Goal: Task Accomplishment & Management: Complete application form

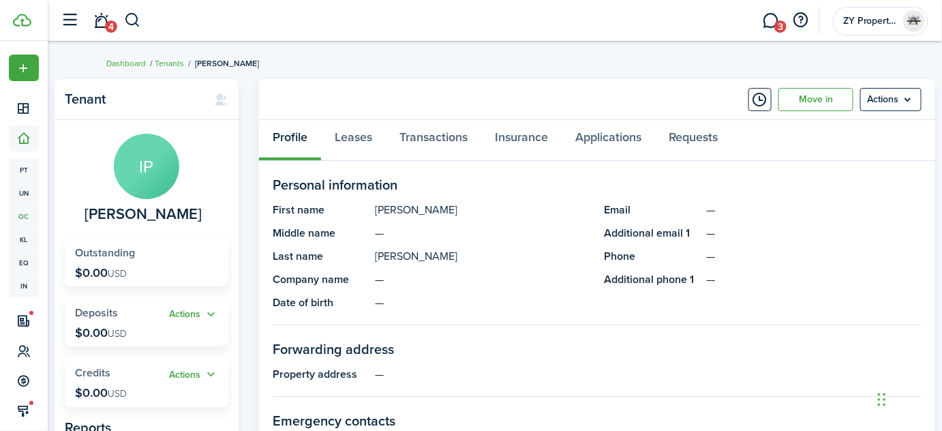
scroll to position [61, 0]
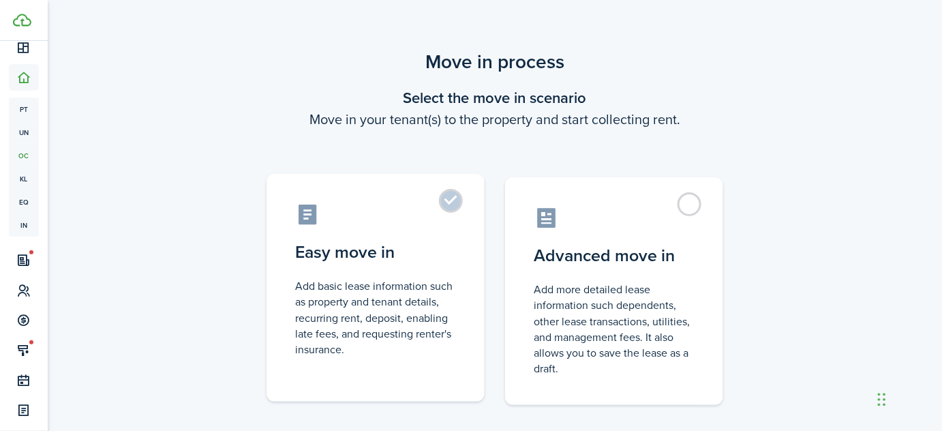
click at [451, 197] on label "Easy move in Add basic lease information such as property and tenant details, r…" at bounding box center [376, 288] width 218 height 228
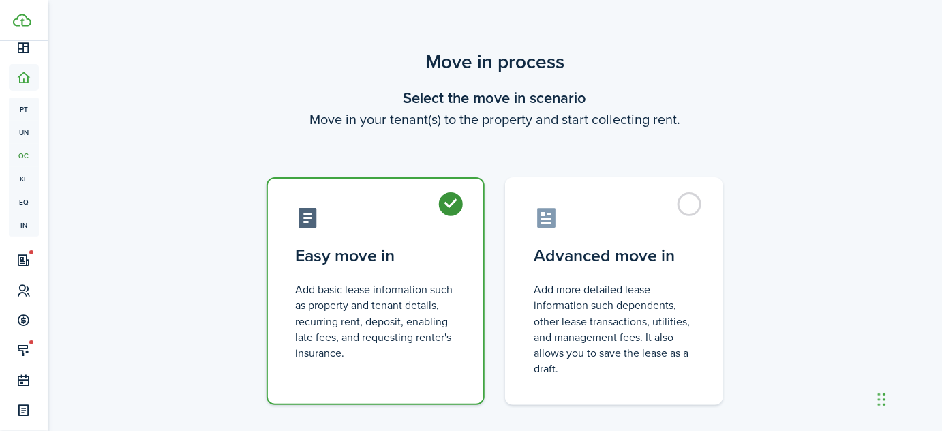
radio input "true"
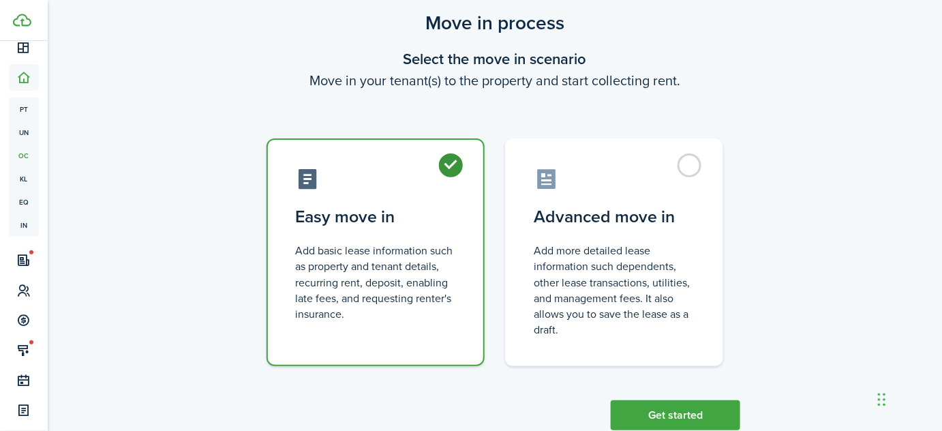
scroll to position [75, 0]
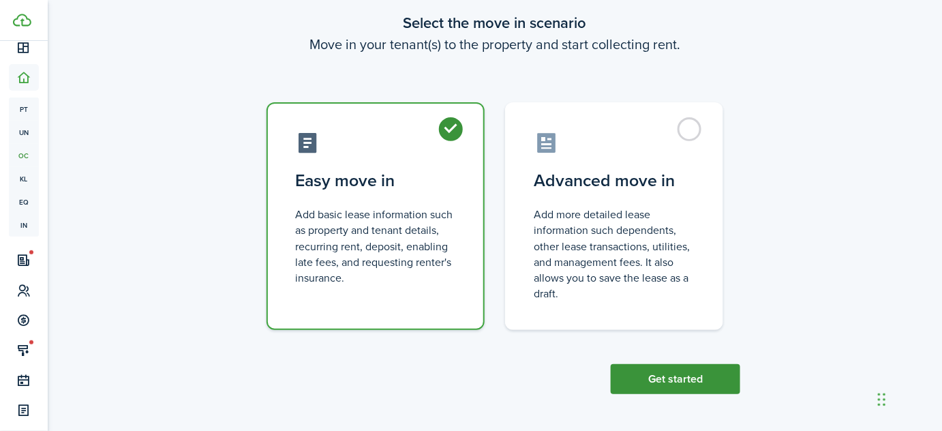
click at [696, 372] on button "Get started" at bounding box center [676, 379] width 130 height 30
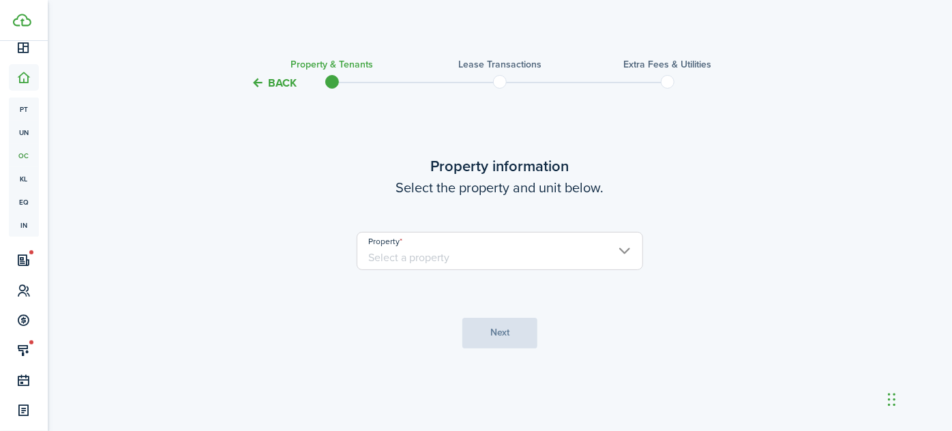
click at [589, 243] on input "Property" at bounding box center [500, 251] width 286 height 38
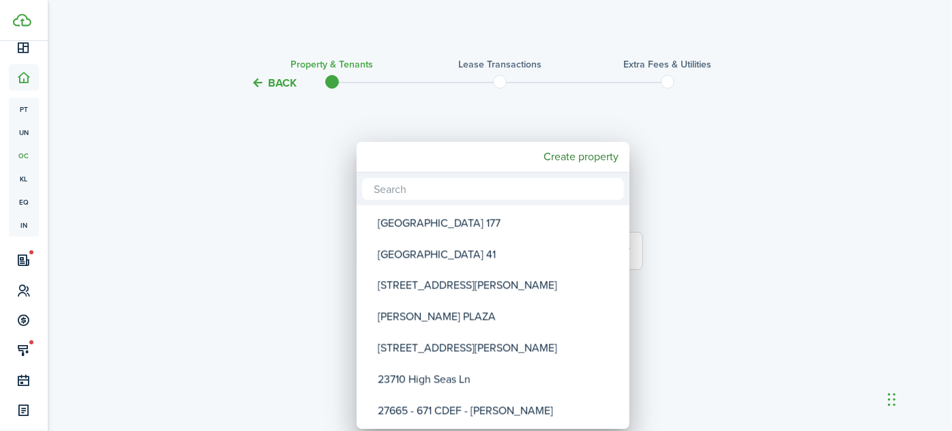
click at [844, 227] on div at bounding box center [476, 215] width 1170 height 649
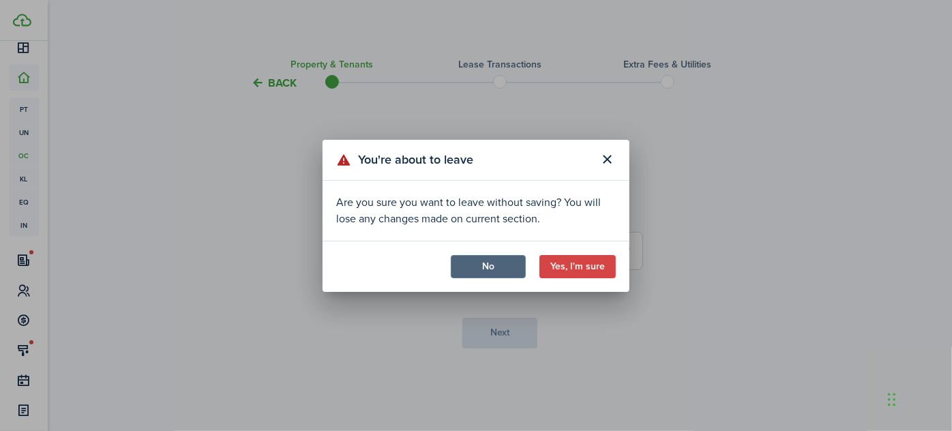
click at [476, 273] on button "No" at bounding box center [488, 266] width 75 height 23
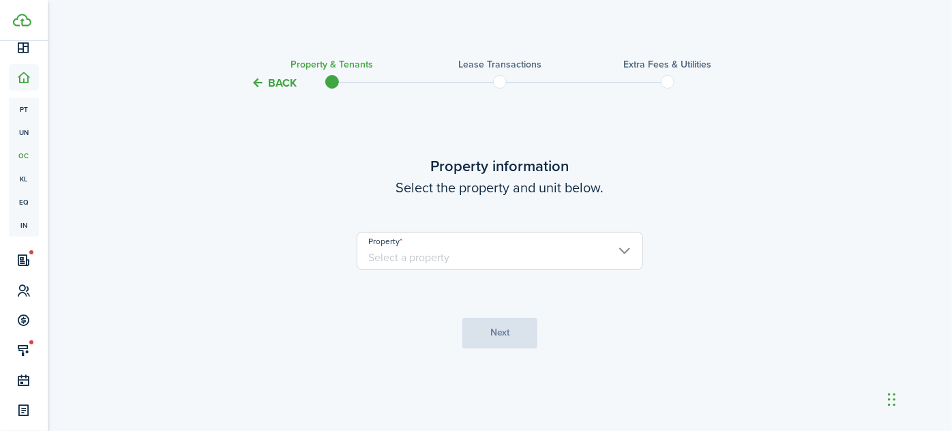
click at [295, 78] on button "Back" at bounding box center [274, 83] width 46 height 14
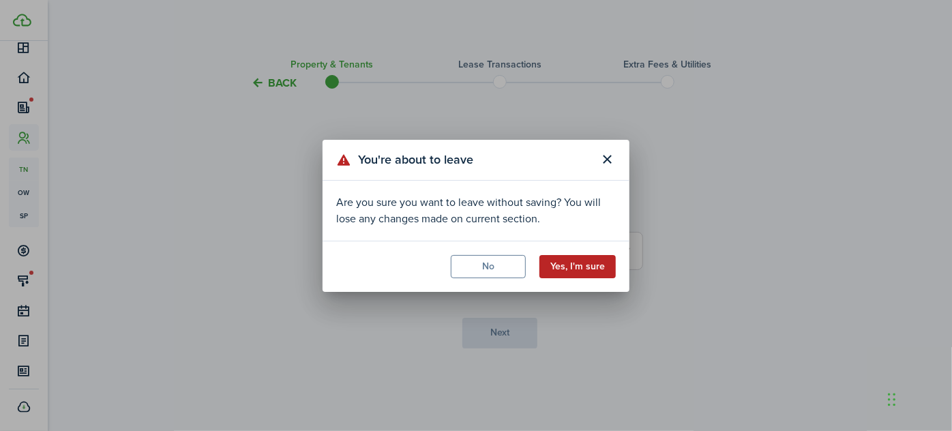
click at [574, 267] on button "Yes, I'm sure" at bounding box center [577, 266] width 76 height 23
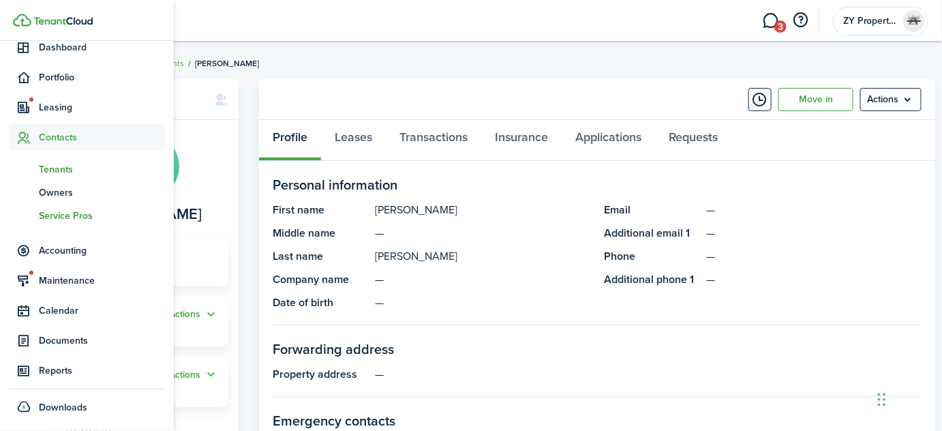
click at [67, 220] on span "Service Pros" at bounding box center [102, 216] width 126 height 14
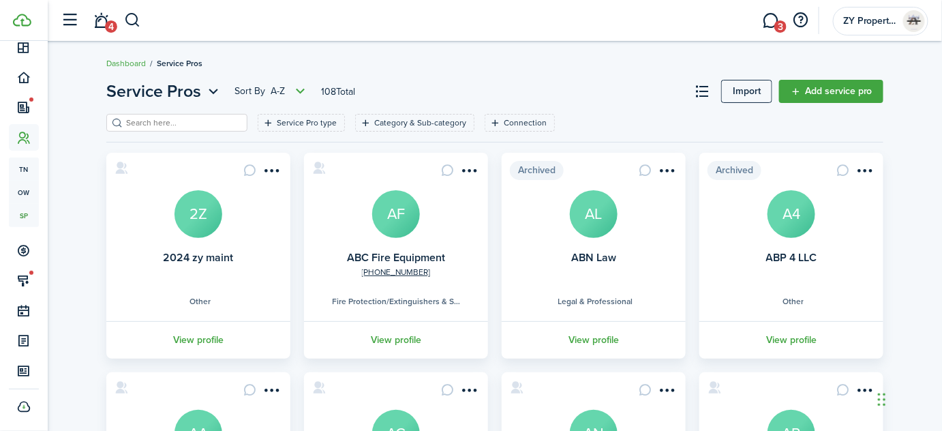
click at [184, 122] on input "search" at bounding box center [183, 123] width 120 height 13
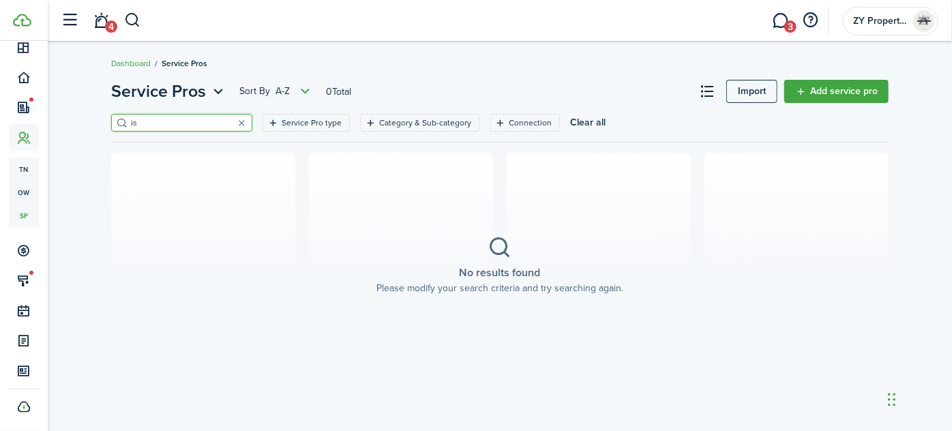
type input "i"
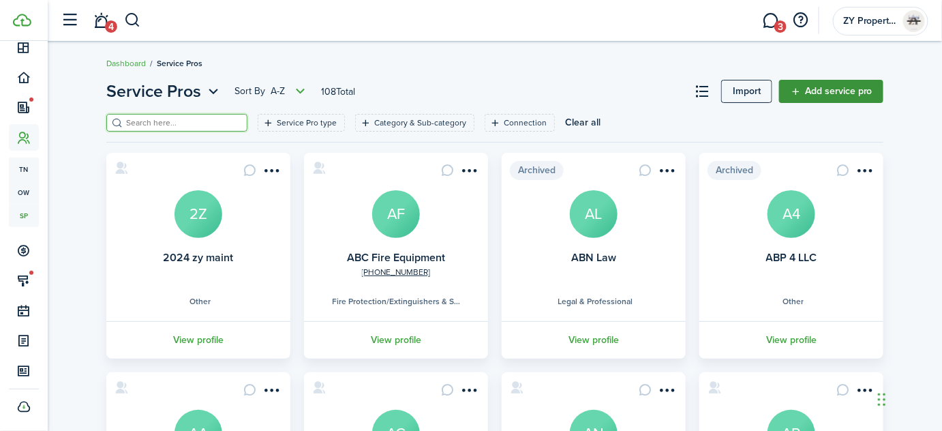
click at [844, 98] on link "Add service pro" at bounding box center [831, 91] width 104 height 23
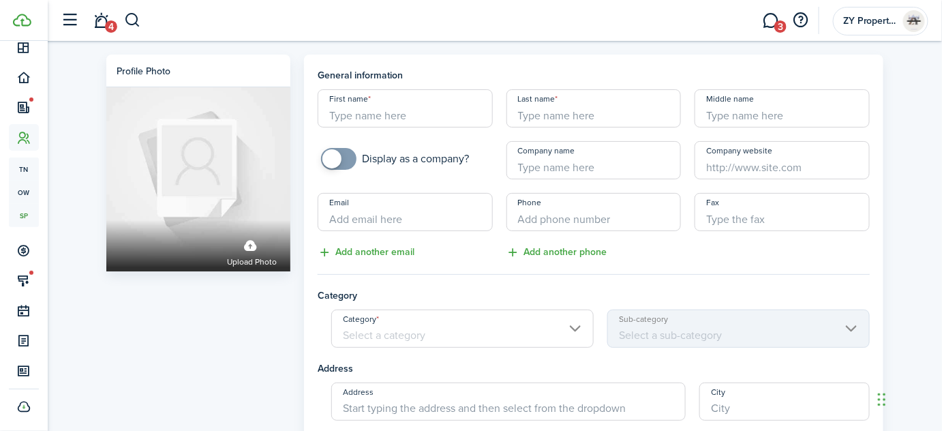
click at [411, 116] on input "First name" at bounding box center [405, 108] width 175 height 38
type input "[PERSON_NAME]"
click at [601, 112] on input "Last name" at bounding box center [594, 108] width 175 height 38
type input "[PERSON_NAME]"
click at [621, 286] on professional-form "General information First name [PERSON_NAME] Last name [PERSON_NAME] Middle nam…" at bounding box center [594, 318] width 552 height 501
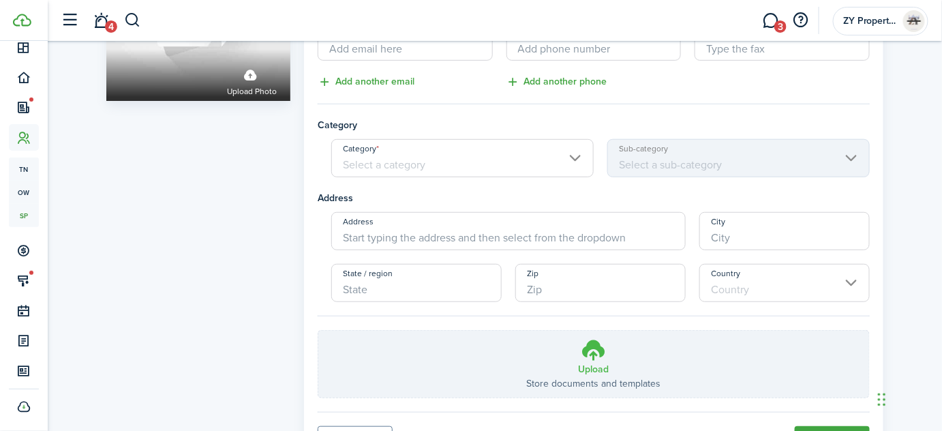
scroll to position [238, 0]
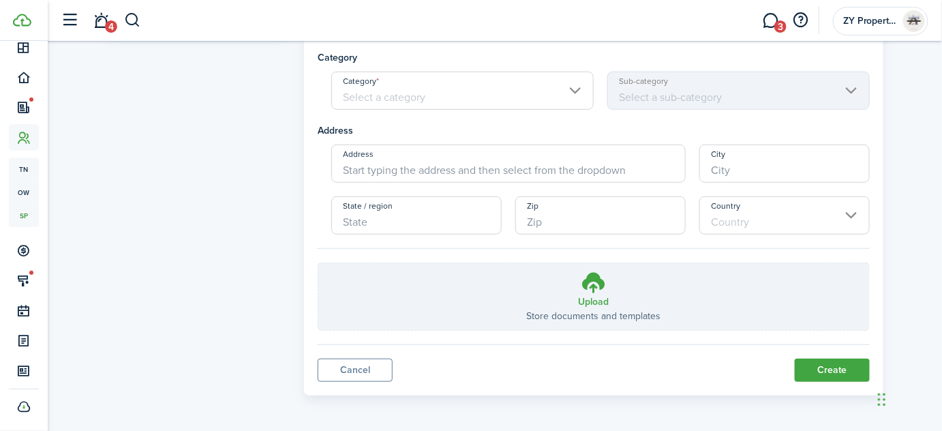
click at [402, 172] on input "Address" at bounding box center [508, 164] width 355 height 38
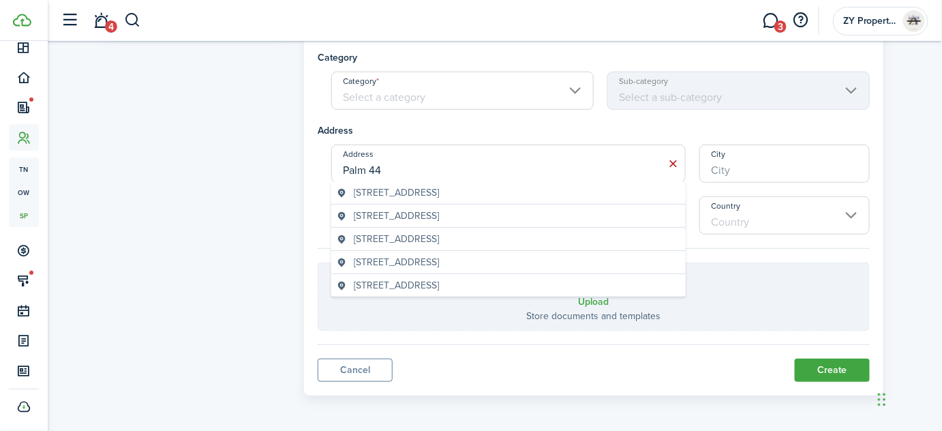
drag, startPoint x: 402, startPoint y: 169, endPoint x: 305, endPoint y: 155, distance: 97.8
click at [305, 155] on panel-main "General information First name [PERSON_NAME] Last name [PERSON_NAME] Middle nam…" at bounding box center [594, 106] width 580 height 579
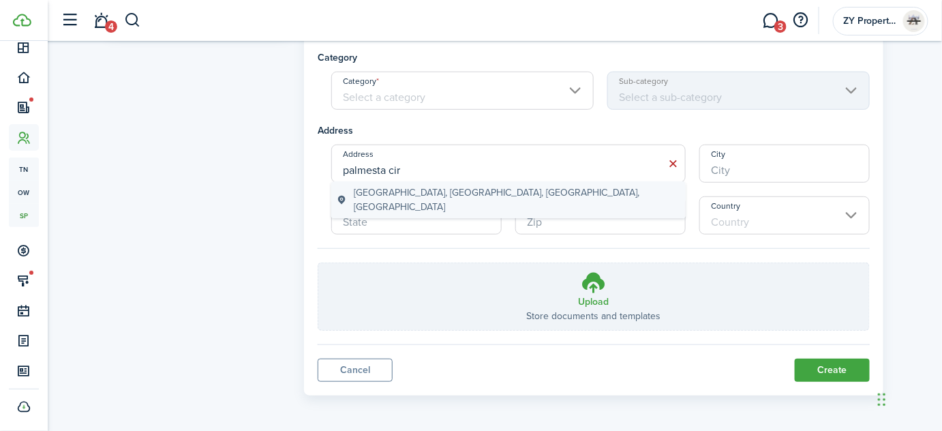
click at [434, 190] on span "[GEOGRAPHIC_DATA], [GEOGRAPHIC_DATA], [GEOGRAPHIC_DATA], [GEOGRAPHIC_DATA]" at bounding box center [517, 199] width 327 height 29
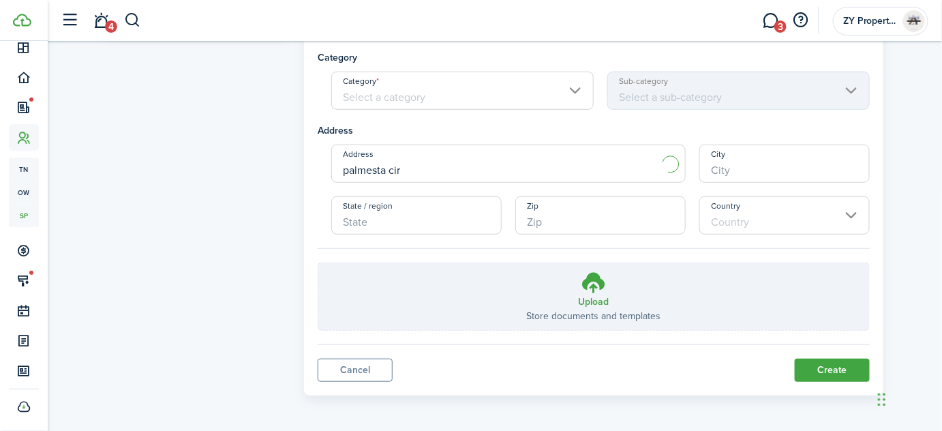
type input "Palmesta Circle"
type input "[PERSON_NAME][GEOGRAPHIC_DATA]"
type input "FL"
type input "34135"
type input "[GEOGRAPHIC_DATA]"
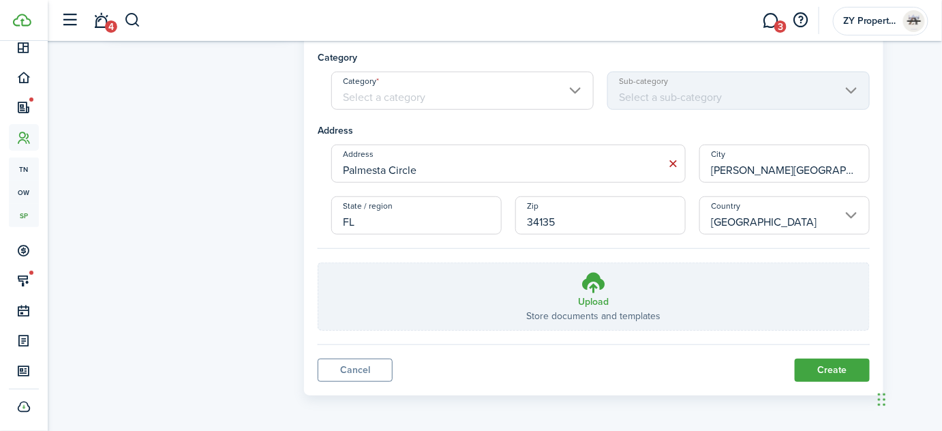
click at [447, 177] on input "Palmesta Circle" at bounding box center [508, 164] width 355 height 38
click at [409, 192] on span "[STREET_ADDRESS]" at bounding box center [396, 192] width 85 height 14
type input "Palmesta Circle"
click at [819, 365] on button "Create" at bounding box center [832, 370] width 75 height 23
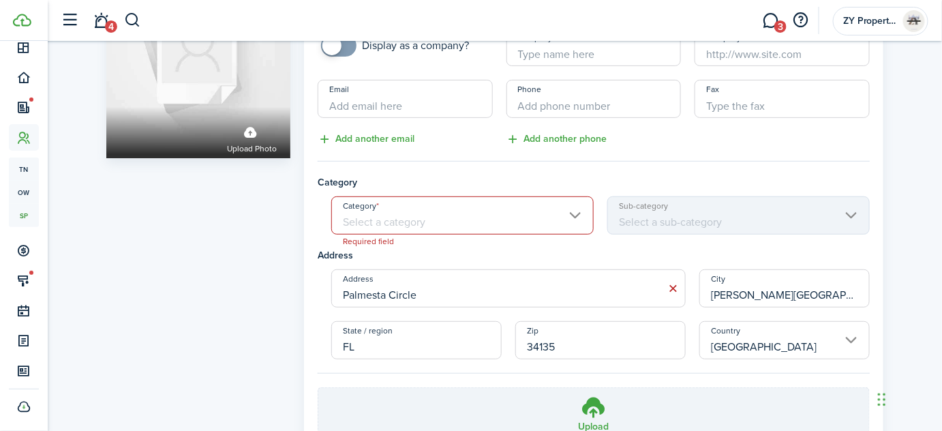
scroll to position [113, 0]
click at [526, 214] on input "Category" at bounding box center [462, 216] width 263 height 38
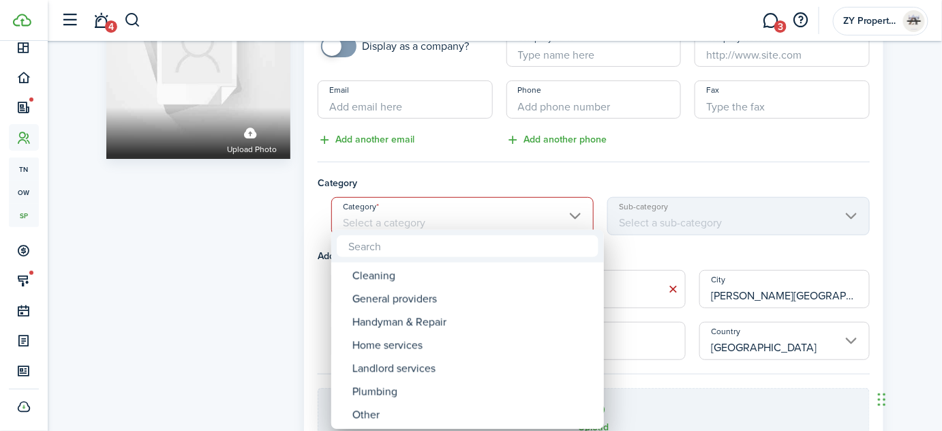
click at [250, 221] on div at bounding box center [471, 215] width 1161 height 649
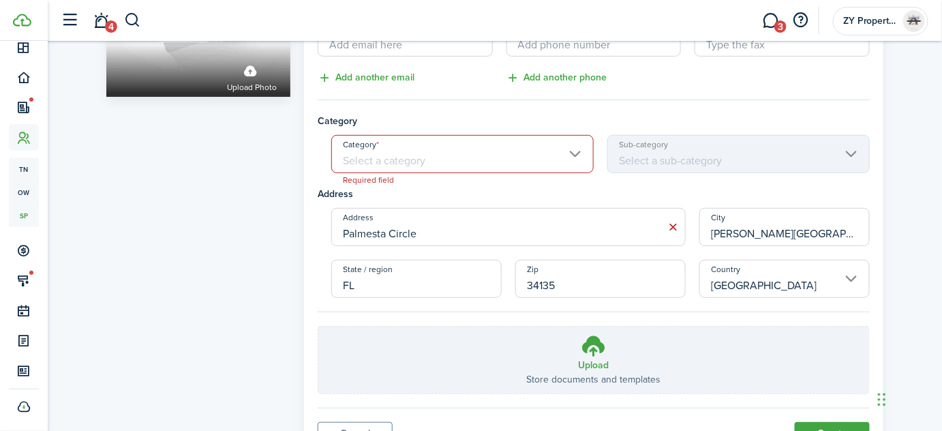
scroll to position [238, 0]
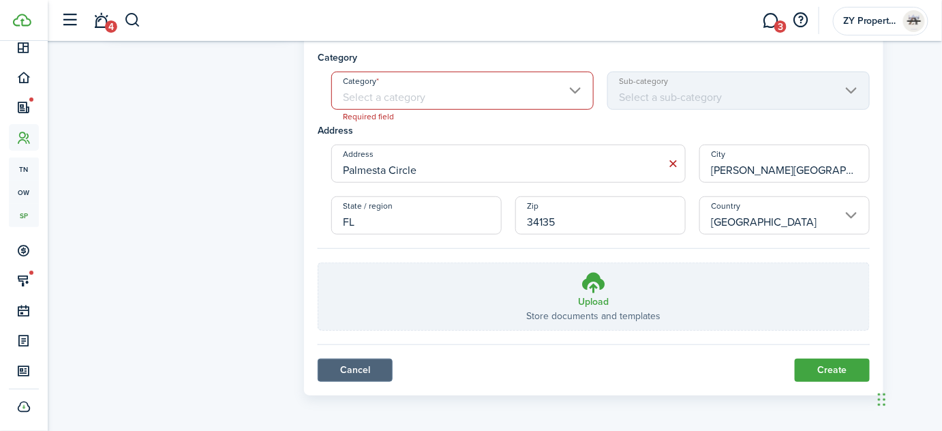
click at [347, 371] on link "Cancel" at bounding box center [355, 370] width 75 height 23
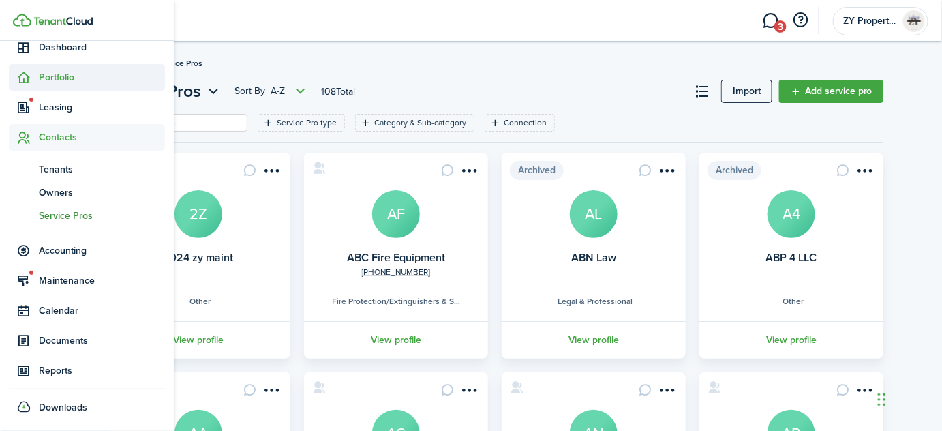
click at [50, 76] on span "Portfolio" at bounding box center [102, 77] width 126 height 14
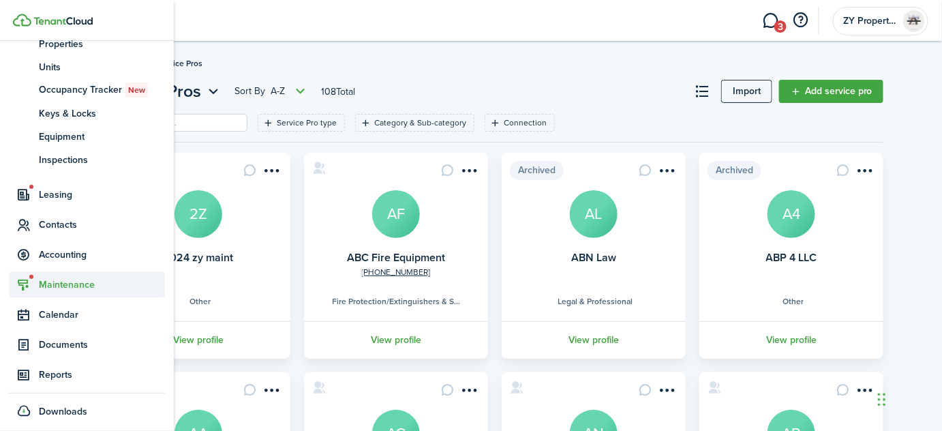
scroll to position [131, 0]
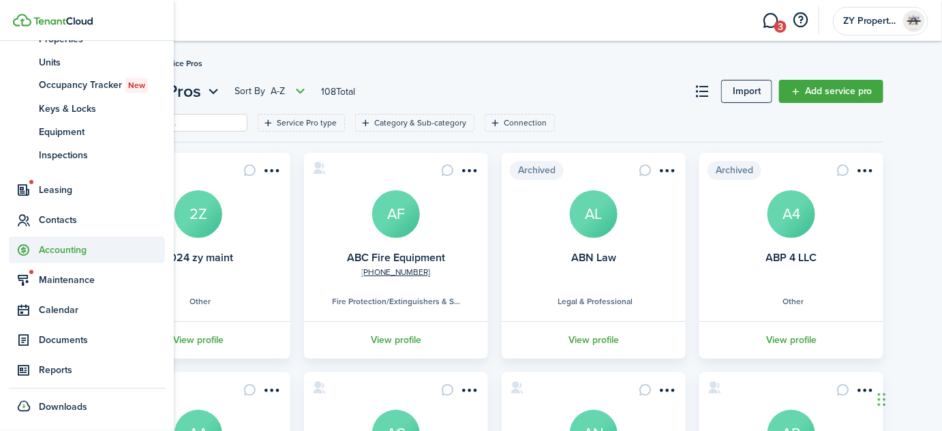
click at [59, 244] on span "Accounting" at bounding box center [102, 250] width 126 height 14
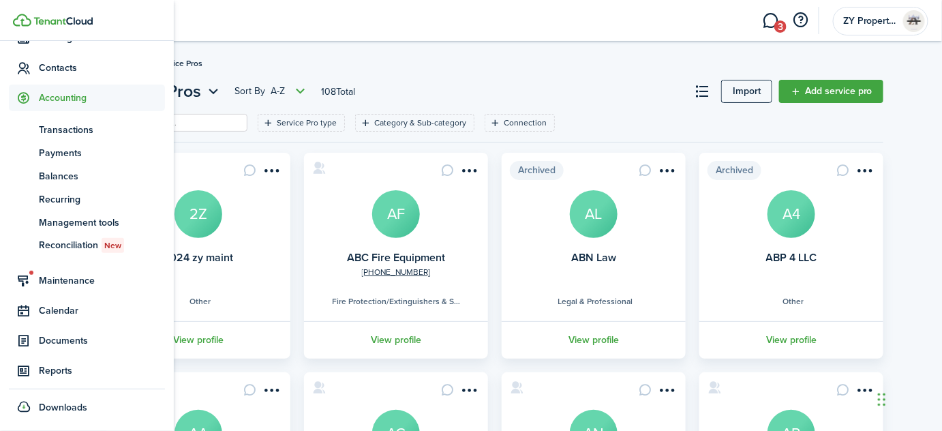
scroll to position [130, 0]
click at [55, 125] on span "Transactions" at bounding box center [102, 130] width 126 height 14
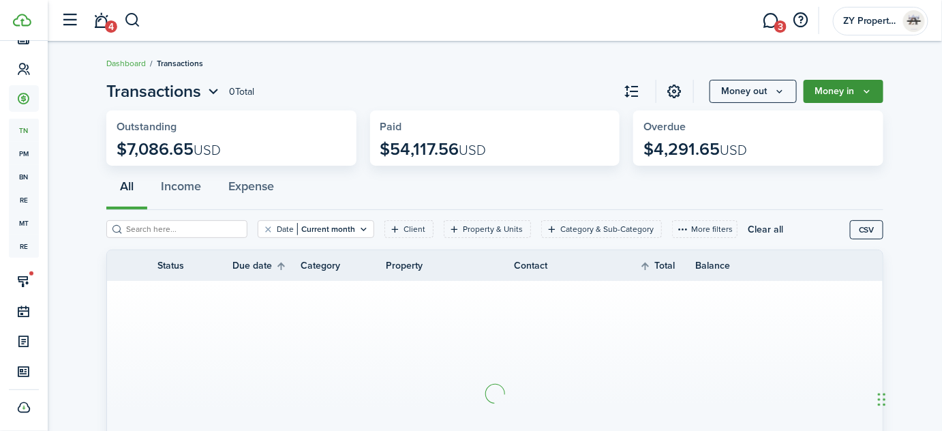
click at [865, 92] on icon "Money in" at bounding box center [867, 91] width 12 height 11
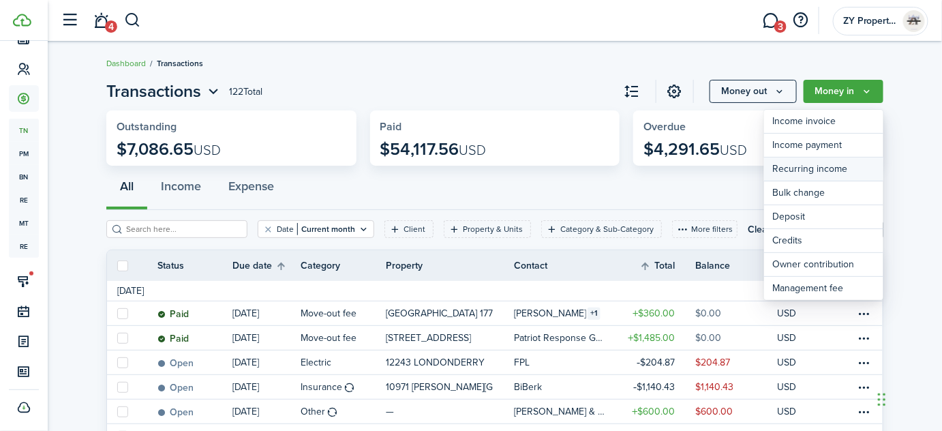
click at [841, 171] on link "Recurring income" at bounding box center [823, 170] width 119 height 24
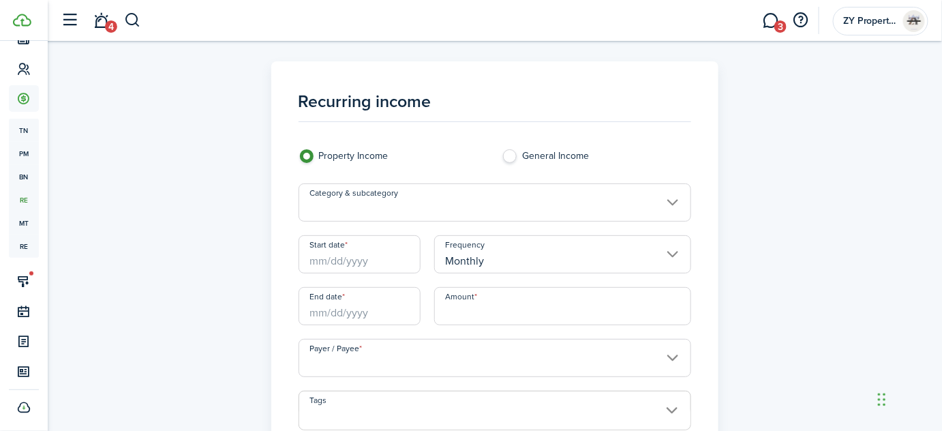
click at [513, 158] on label "General Income" at bounding box center [597, 159] width 190 height 20
radio input "false"
radio input "true"
click at [449, 215] on input "Category & subcategory" at bounding box center [495, 202] width 393 height 38
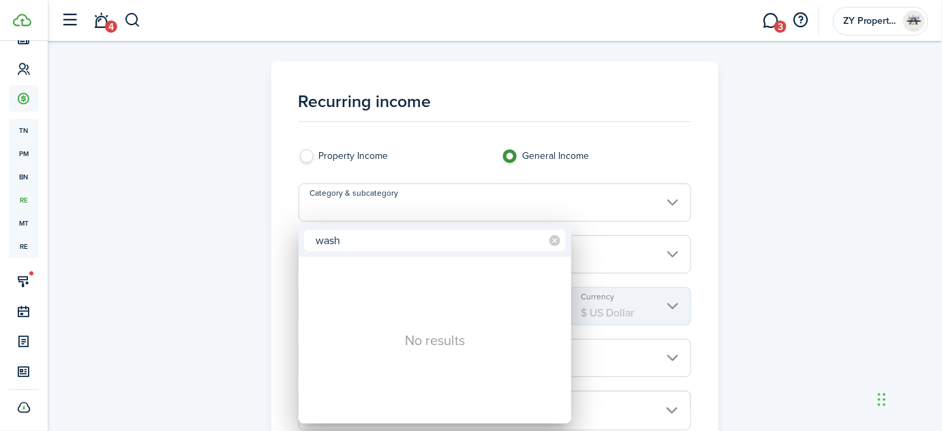
drag, startPoint x: 416, startPoint y: 247, endPoint x: 278, endPoint y: 237, distance: 138.1
click at [278, 237] on div "wash No results" at bounding box center [471, 215] width 942 height 431
type input "a"
type input "ren"
drag, startPoint x: 354, startPoint y: 241, endPoint x: 295, endPoint y: 239, distance: 59.4
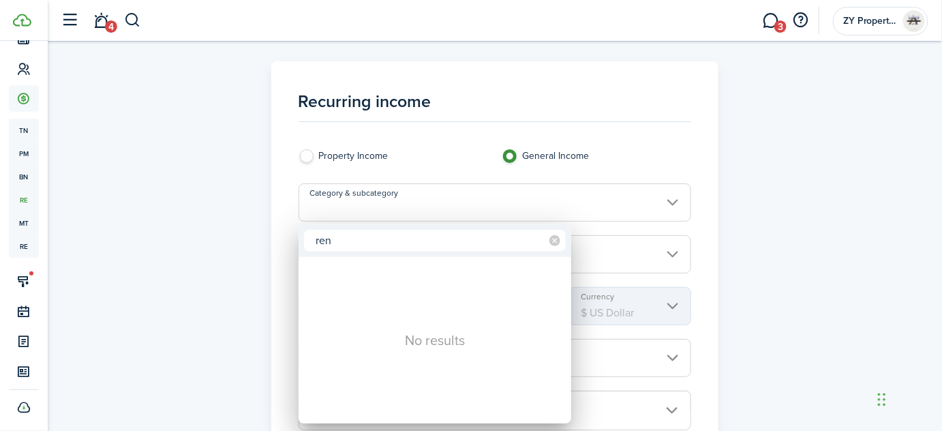
click at [295, 239] on div "ren No results" at bounding box center [471, 215] width 942 height 431
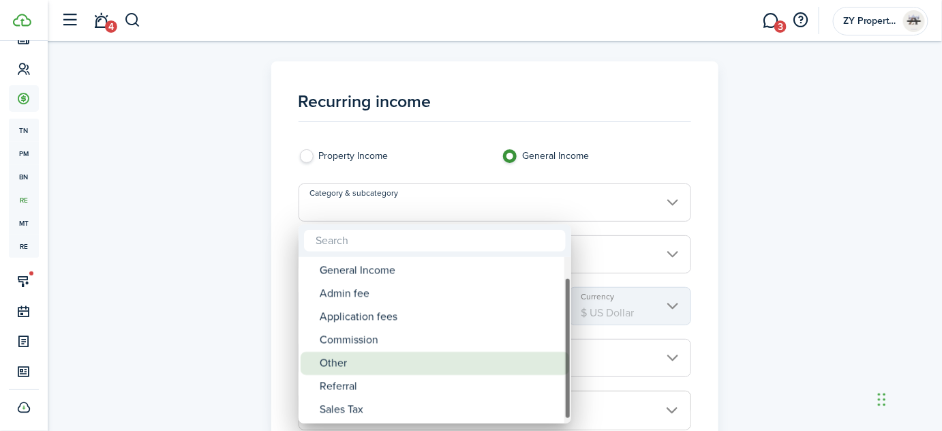
click at [411, 365] on div "Other" at bounding box center [440, 363] width 241 height 23
type input "General Income / Other"
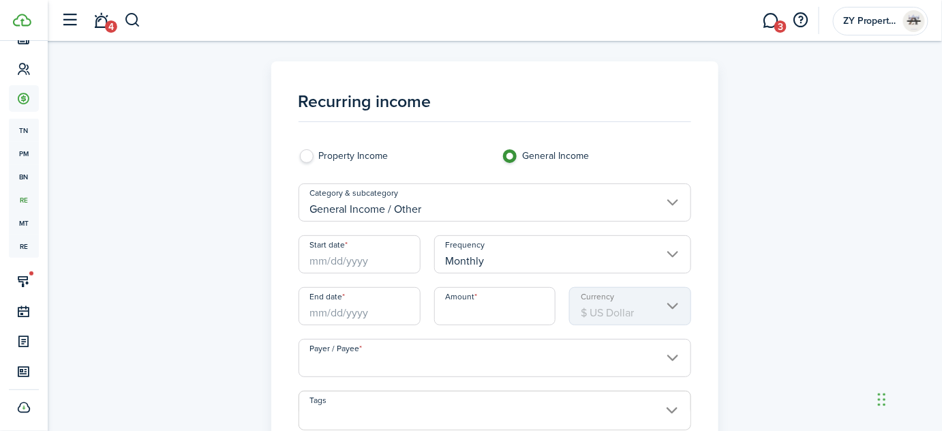
click at [385, 256] on input "Start date" at bounding box center [360, 254] width 122 height 38
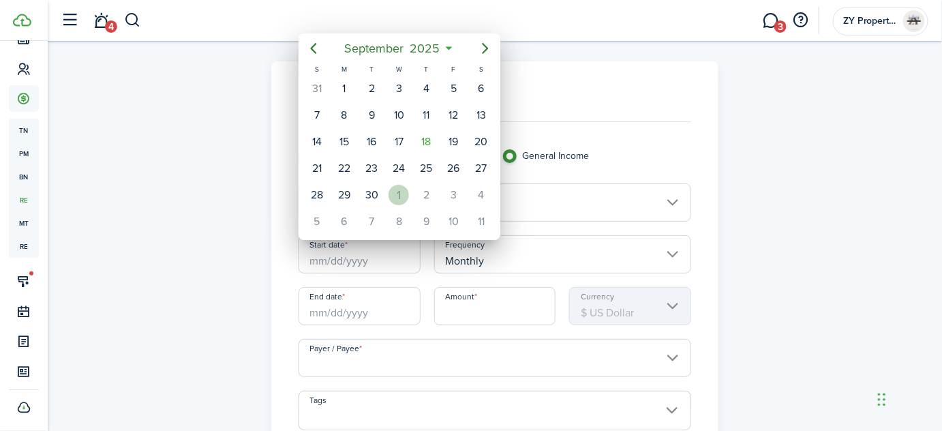
click at [400, 189] on div "1" at bounding box center [399, 195] width 20 height 20
type input "[DATE]"
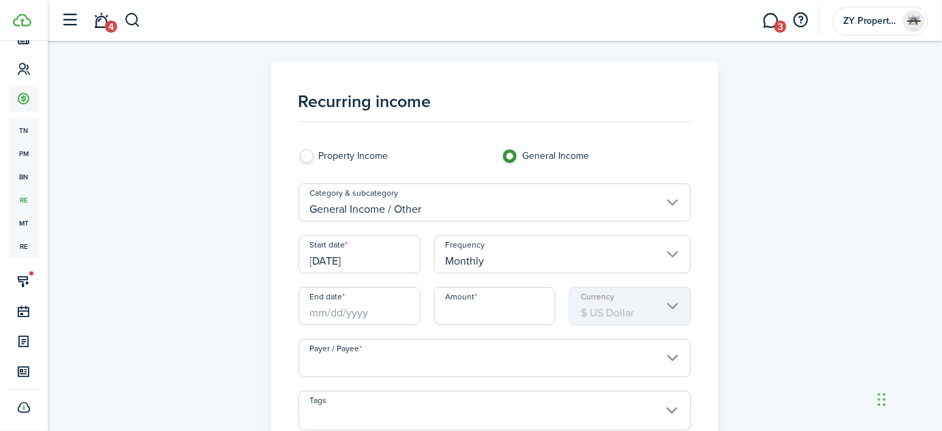
click at [383, 314] on input "End date" at bounding box center [360, 306] width 122 height 38
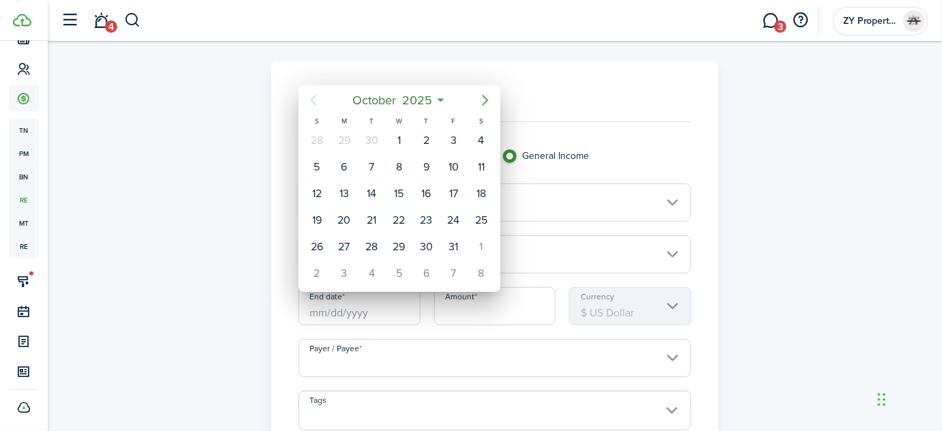
click at [486, 100] on icon "Next page" at bounding box center [485, 100] width 16 height 16
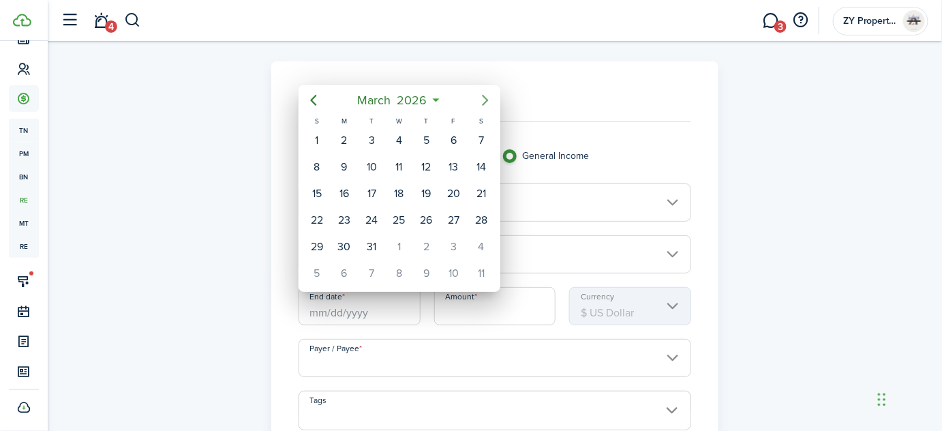
click at [486, 100] on icon "Next page" at bounding box center [485, 100] width 16 height 16
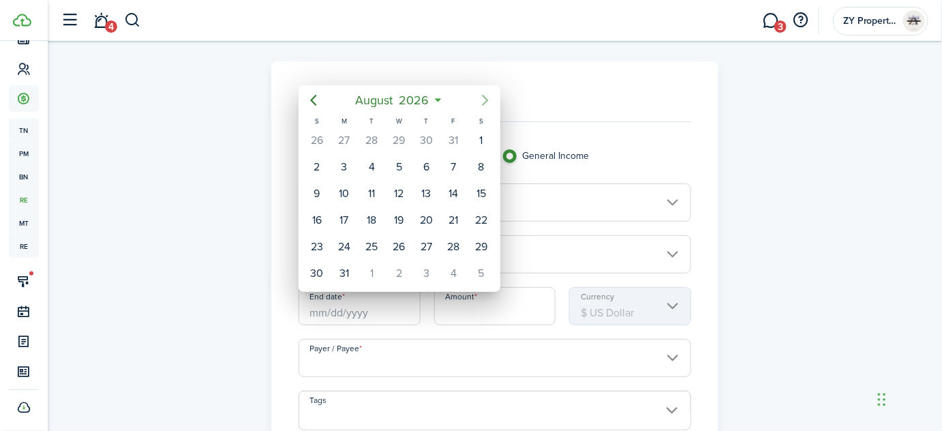
click at [486, 100] on icon "Next page" at bounding box center [485, 100] width 16 height 16
click at [426, 237] on div "1" at bounding box center [427, 247] width 20 height 20
type input "[DATE]"
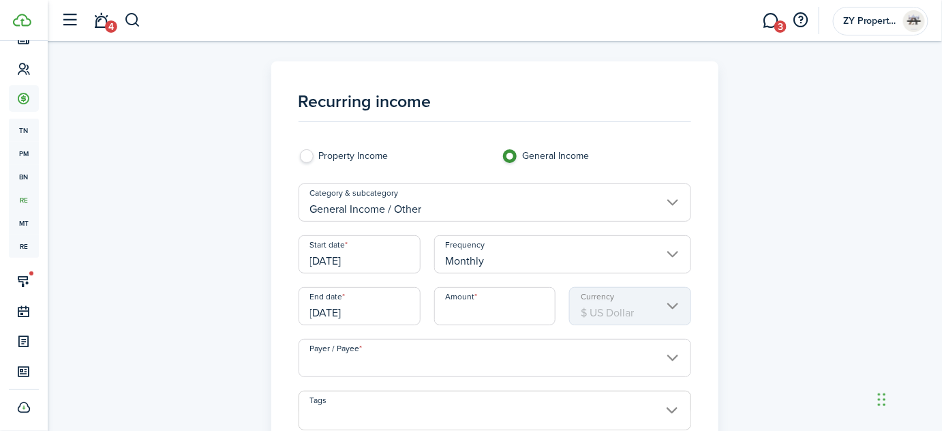
click at [468, 315] on input "Amount" at bounding box center [495, 306] width 122 height 38
click at [486, 354] on input "Payer / Payee" at bounding box center [495, 358] width 393 height 38
type input "$100.00"
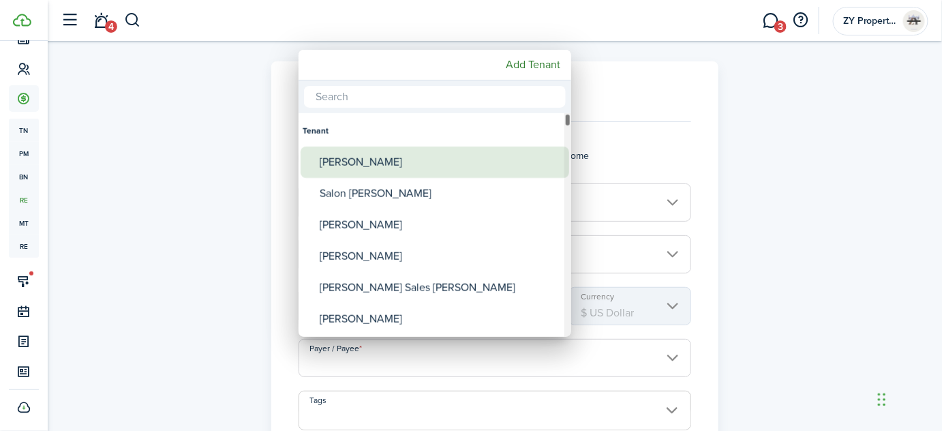
click at [346, 161] on div "[PERSON_NAME]" at bounding box center [440, 162] width 241 height 31
type input "[PERSON_NAME]"
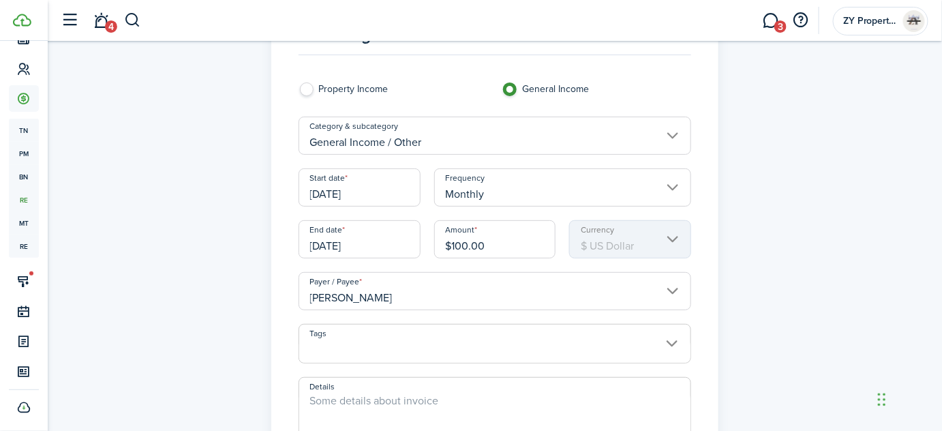
scroll to position [185, 0]
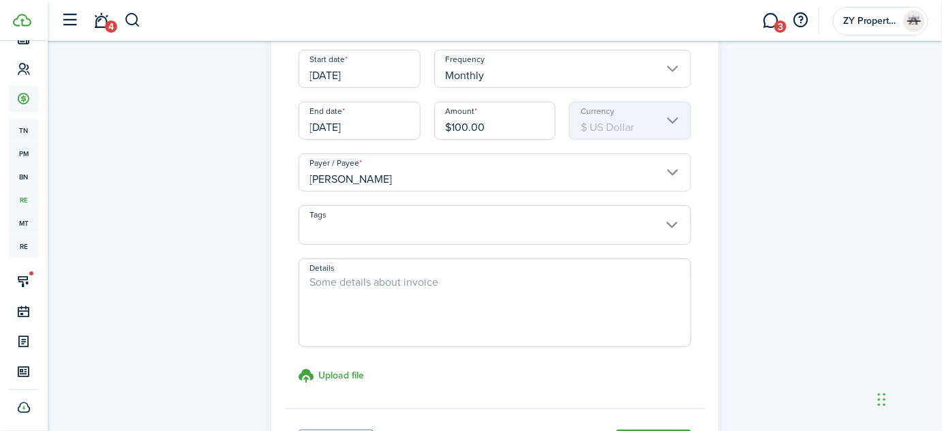
click at [404, 218] on input "Tags" at bounding box center [495, 214] width 392 height 16
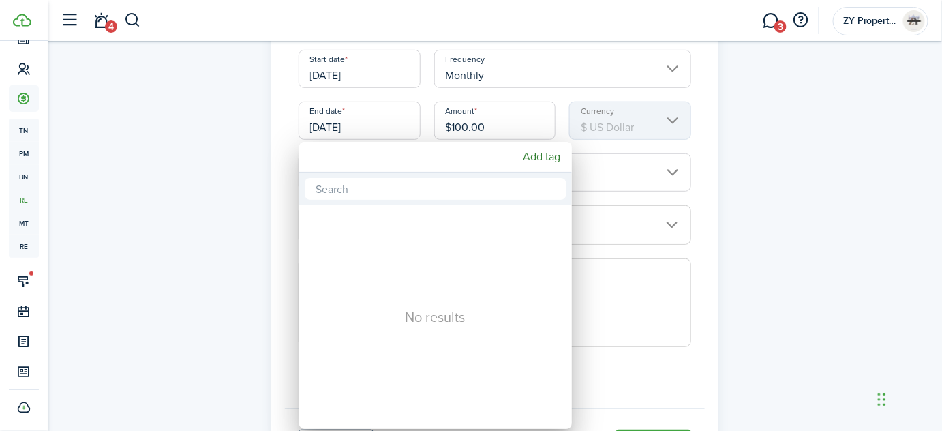
drag, startPoint x: 814, startPoint y: 275, endPoint x: 539, endPoint y: 267, distance: 275.6
click at [814, 274] on div at bounding box center [471, 215] width 1161 height 649
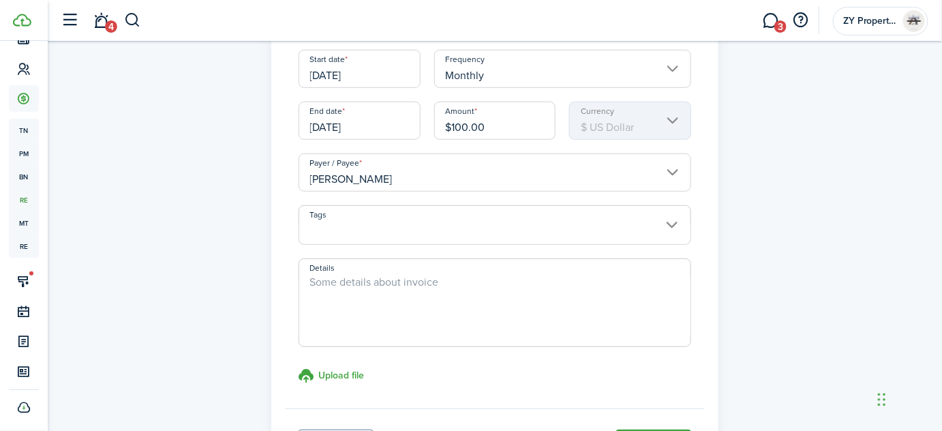
click at [361, 278] on textarea "Details" at bounding box center [495, 306] width 392 height 65
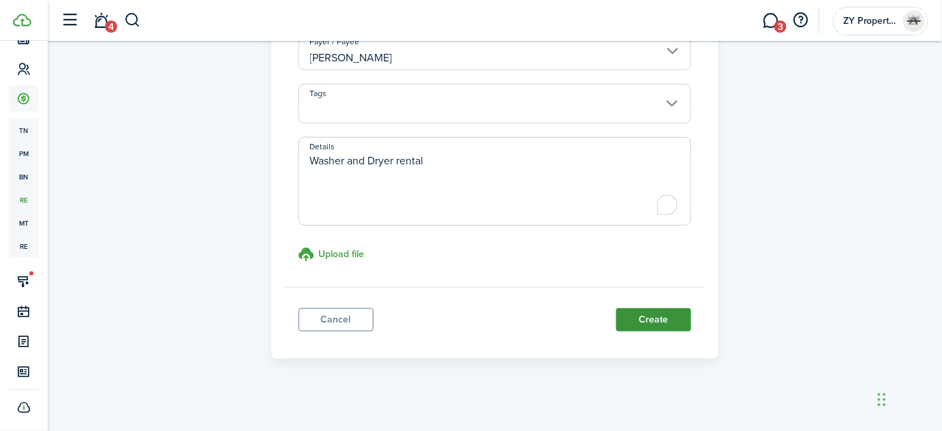
scroll to position [312, 0]
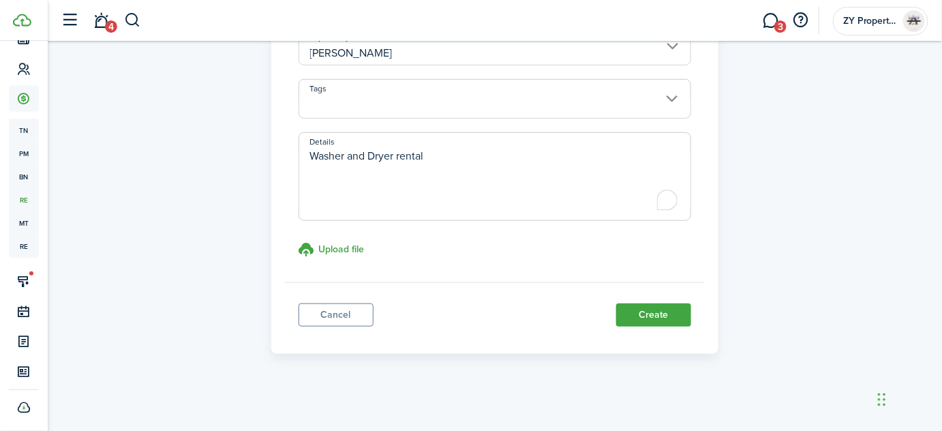
type textarea "Washer and Dryer rental"
click at [638, 301] on panel-main-footer "Cancel Create" at bounding box center [495, 311] width 421 height 58
click at [642, 305] on button "Create" at bounding box center [653, 314] width 75 height 23
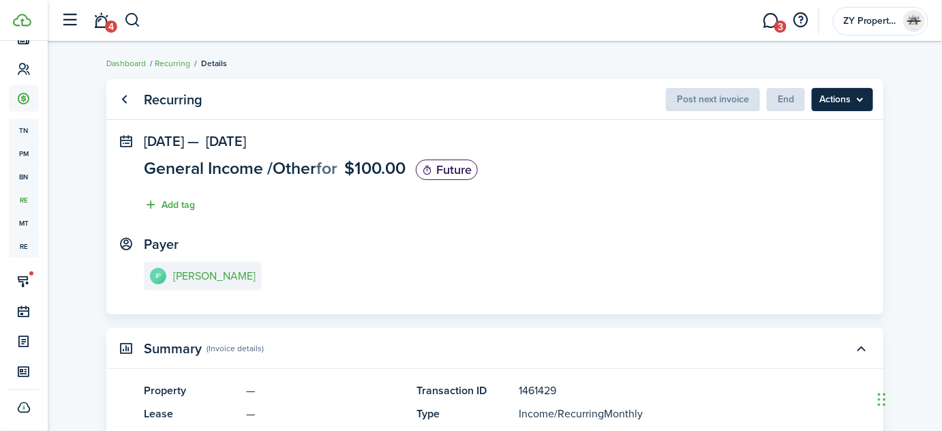
click at [849, 93] on menu-btn "Actions" at bounding box center [842, 99] width 61 height 23
click at [689, 211] on panel-main-section "[DATE] — [DATE] General Income / Other for $100.00 Future Add tag" at bounding box center [495, 177] width 702 height 86
click at [191, 283] on link "IP [PERSON_NAME]" at bounding box center [203, 276] width 118 height 29
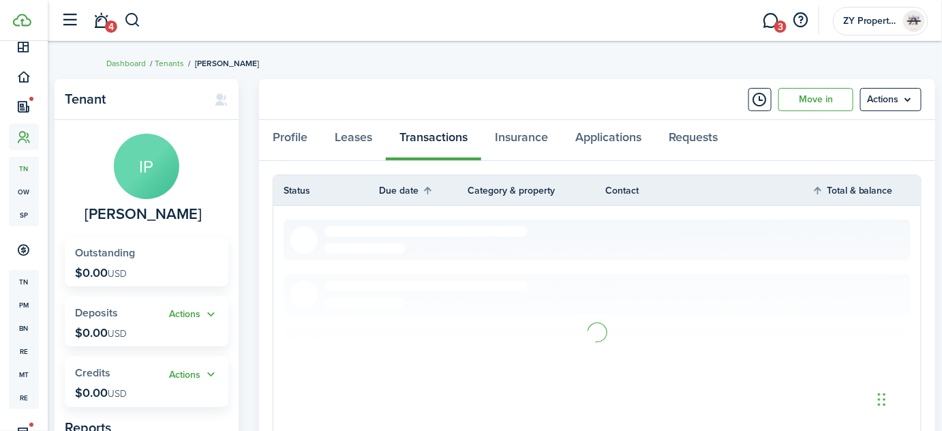
scroll to position [61, 0]
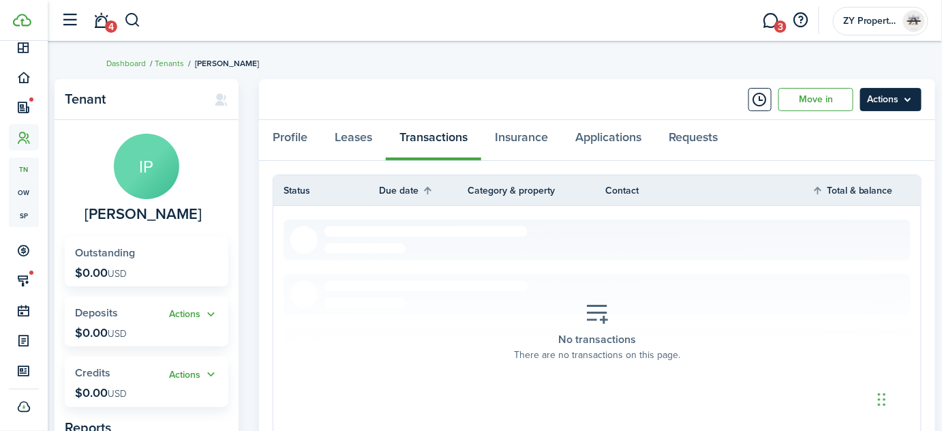
click at [904, 100] on menu-btn "Actions" at bounding box center [891, 99] width 61 height 23
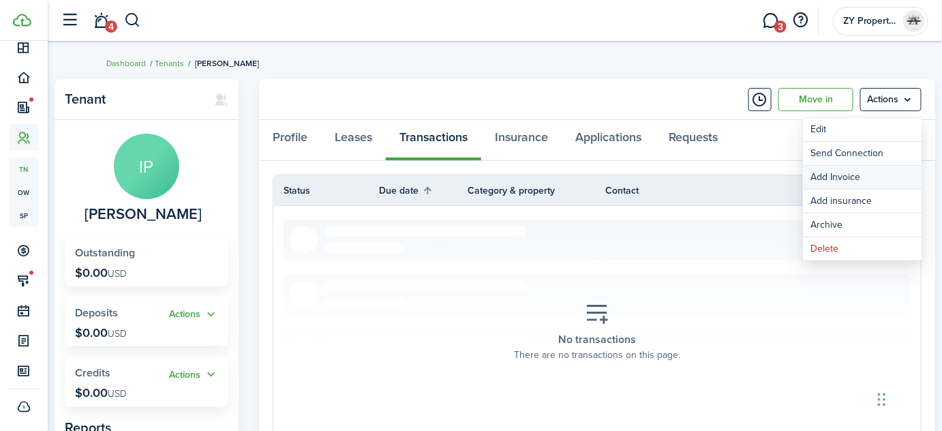
click at [854, 179] on link "Add Invoice" at bounding box center [862, 177] width 119 height 23
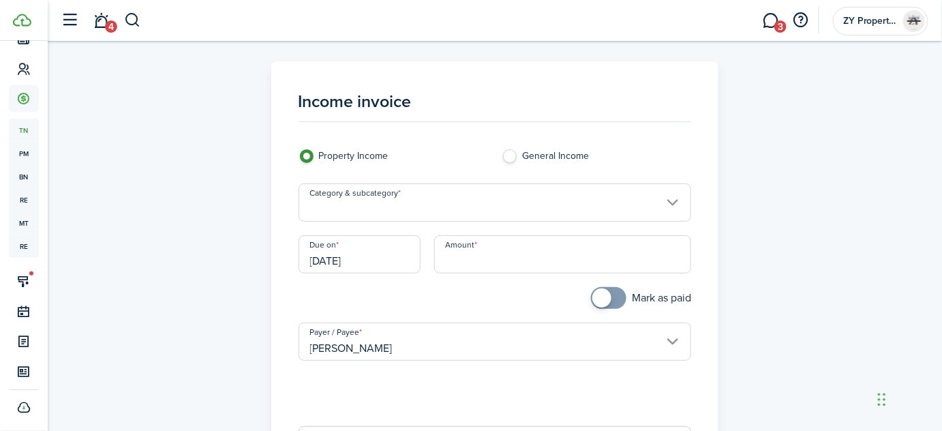
scroll to position [130, 0]
click at [513, 155] on label "General Income" at bounding box center [597, 159] width 190 height 20
radio input "false"
radio input "true"
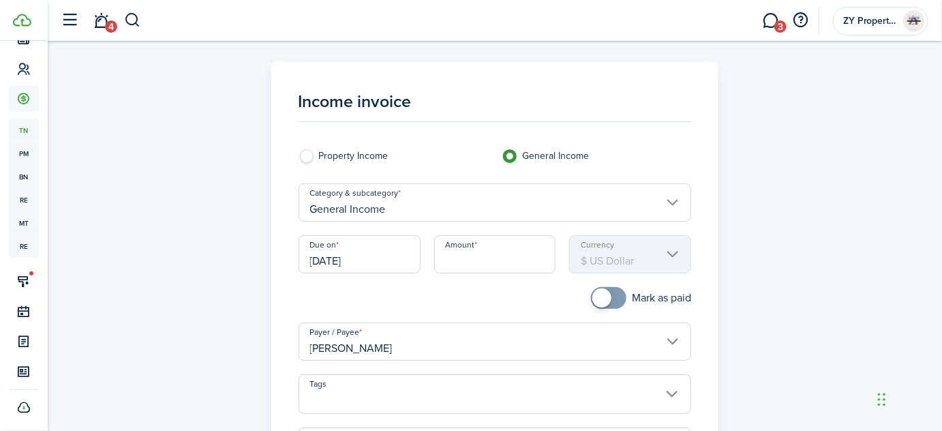
click at [487, 269] on input "Amount" at bounding box center [495, 254] width 122 height 38
click at [373, 265] on input "[DATE]" at bounding box center [360, 254] width 122 height 38
type input "$100.00"
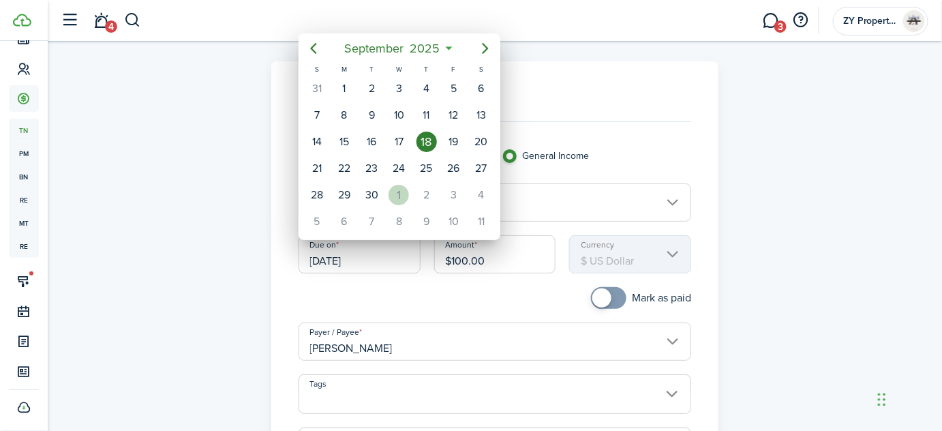
click at [396, 192] on div "1" at bounding box center [399, 195] width 20 height 20
type input "[DATE]"
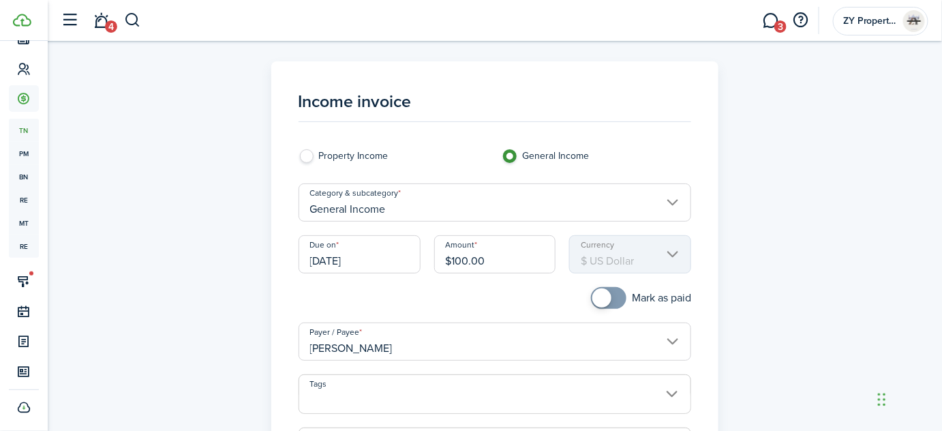
scroll to position [0, 0]
checkbox input "true"
click at [605, 299] on span at bounding box center [602, 297] width 19 height 19
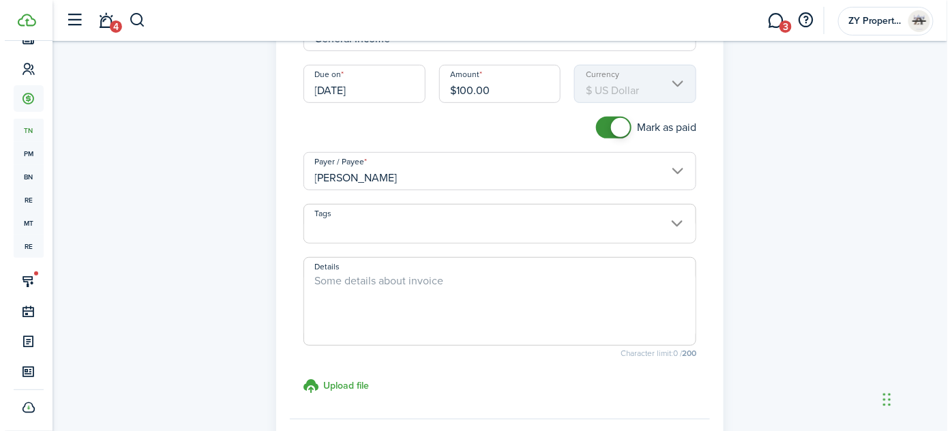
scroll to position [248, 0]
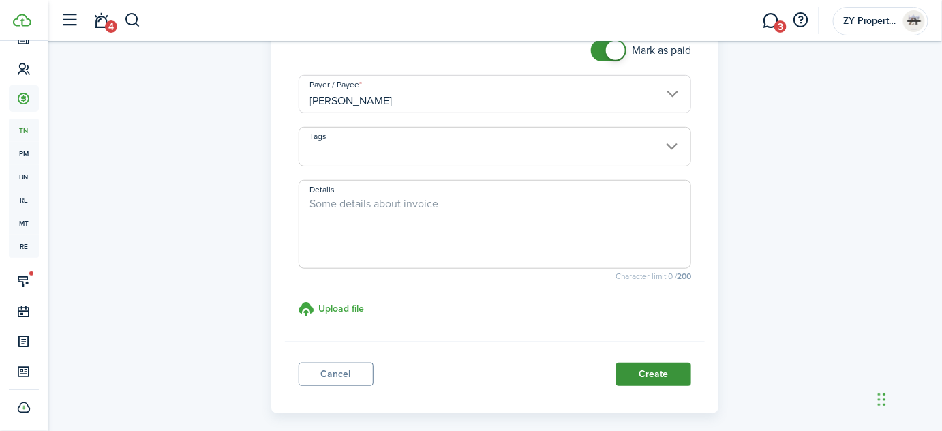
click at [668, 367] on button "Create" at bounding box center [653, 374] width 75 height 23
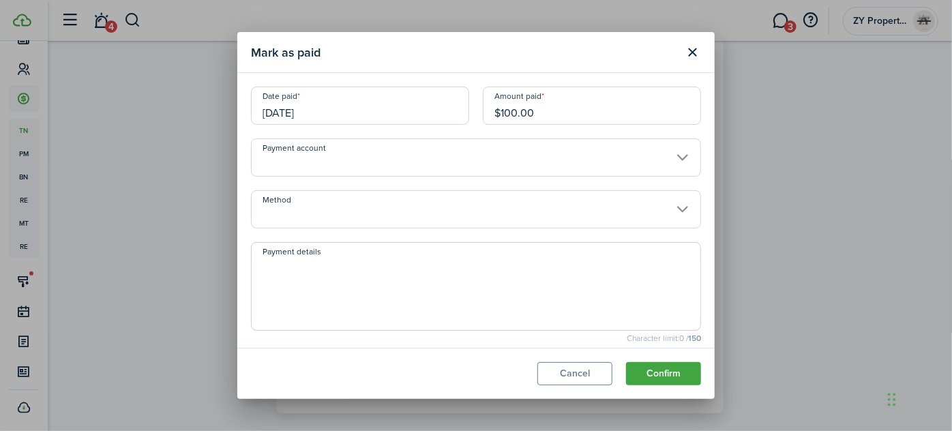
click at [402, 112] on input "[DATE]" at bounding box center [360, 106] width 218 height 38
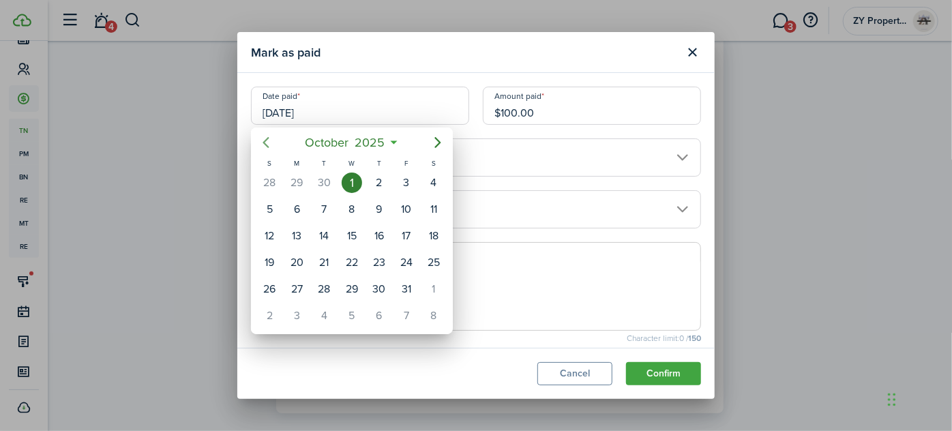
click at [265, 150] on icon "Previous page" at bounding box center [266, 142] width 16 height 16
click at [320, 205] on div "9" at bounding box center [324, 209] width 20 height 20
type input "[DATE]"
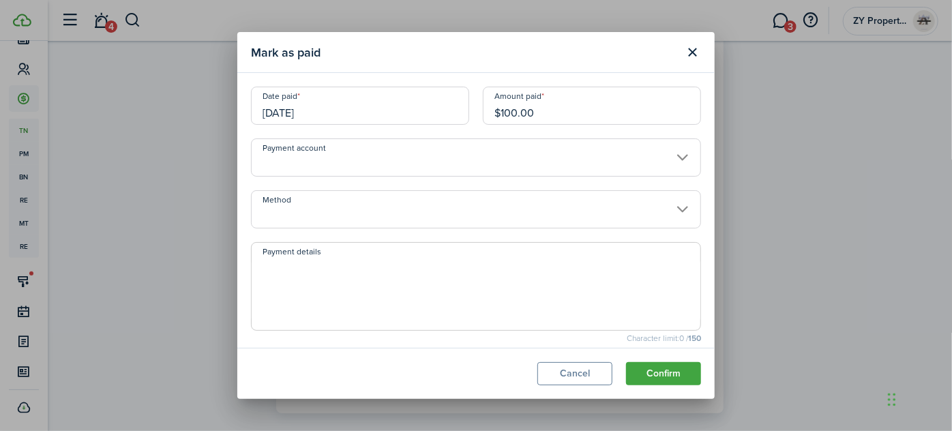
click at [655, 371] on button "Confirm" at bounding box center [663, 373] width 75 height 23
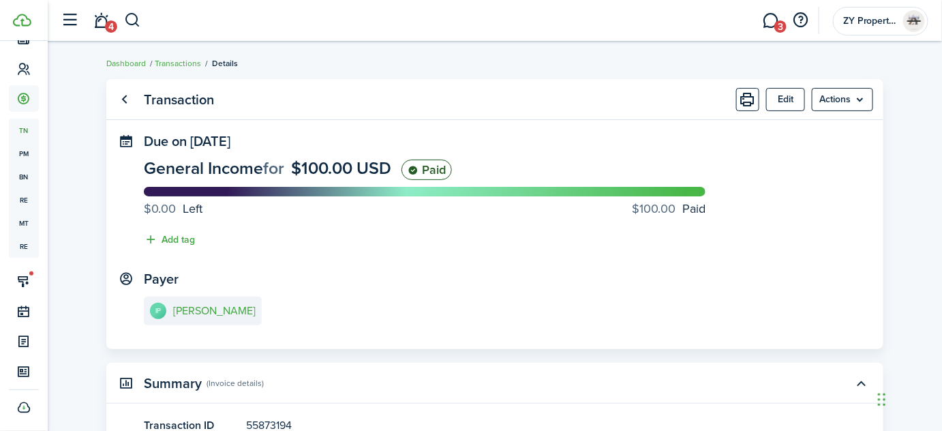
scroll to position [285, 0]
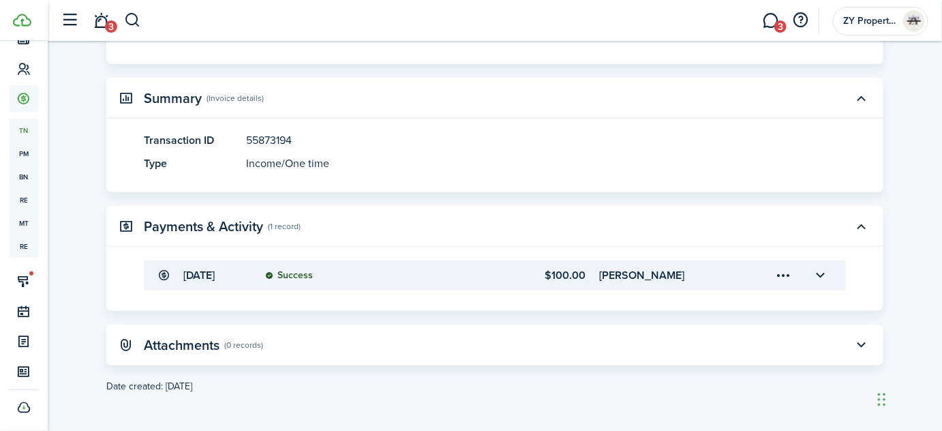
click at [428, 392] on created-at "Date created: [DATE]" at bounding box center [494, 386] width 777 height 14
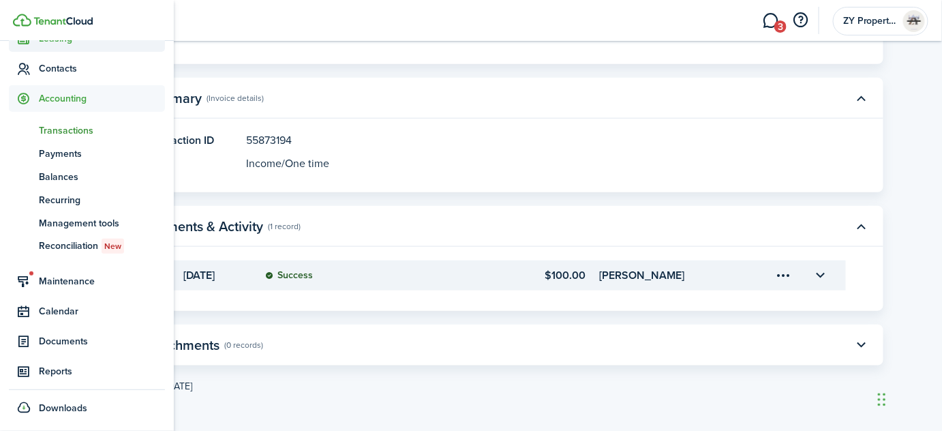
click at [55, 68] on span "Contacts" at bounding box center [102, 68] width 126 height 14
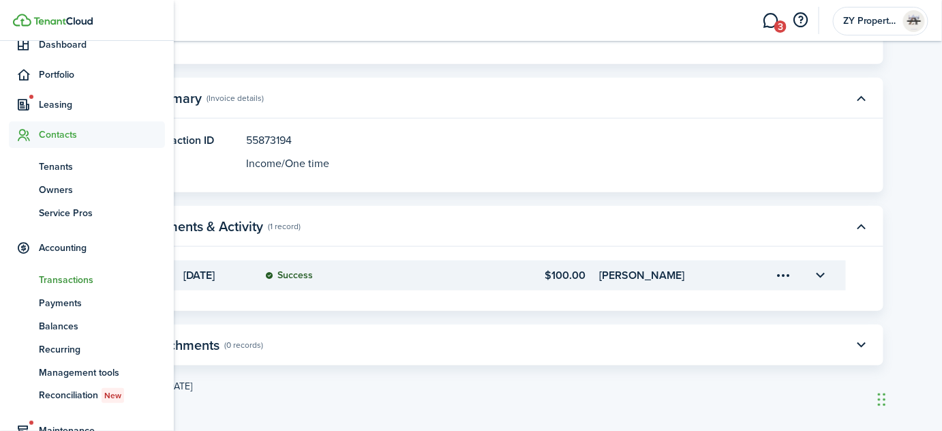
scroll to position [61, 0]
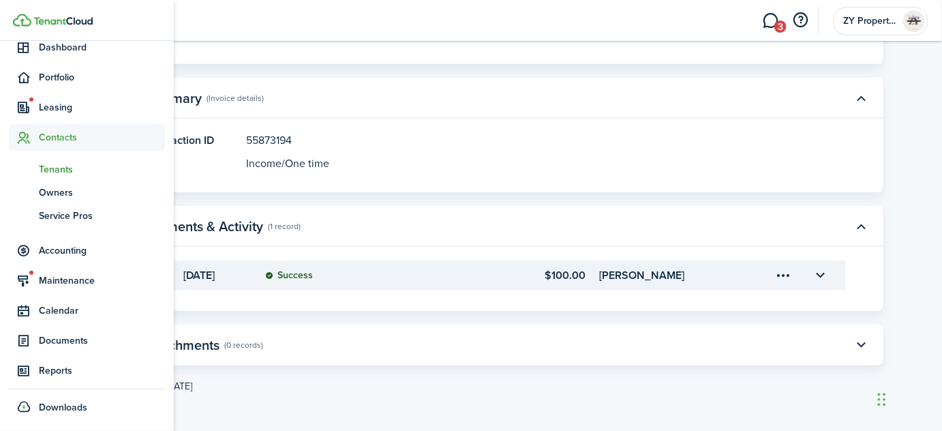
click at [50, 171] on span "Tenants" at bounding box center [102, 169] width 126 height 14
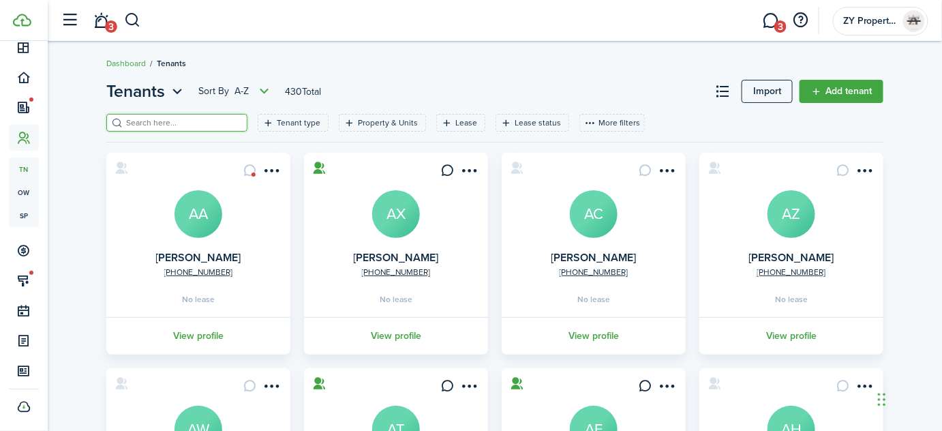
click at [163, 125] on input "search" at bounding box center [183, 123] width 120 height 13
type input "[PERSON_NAME]"
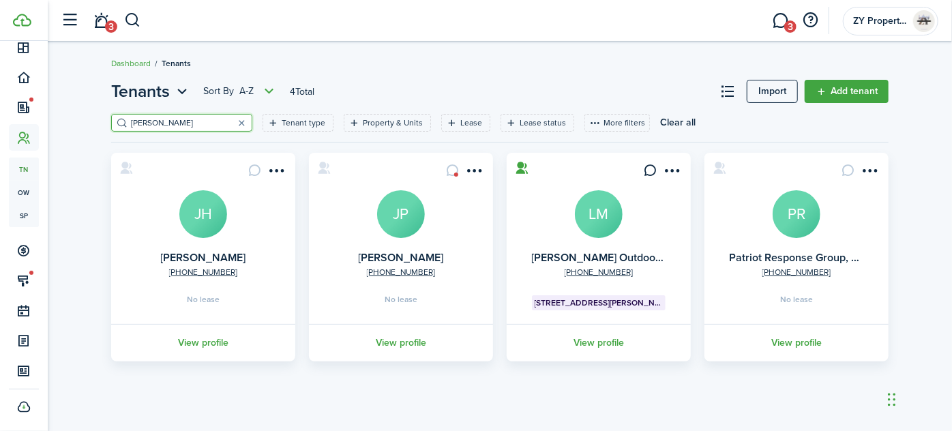
click at [395, 345] on link "View profile" at bounding box center [401, 343] width 188 height 38
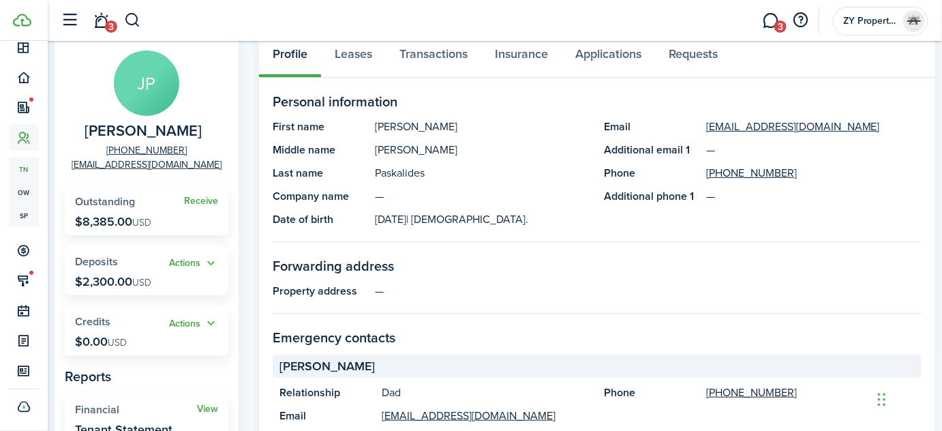
scroll to position [61, 0]
